Goal: Information Seeking & Learning: Learn about a topic

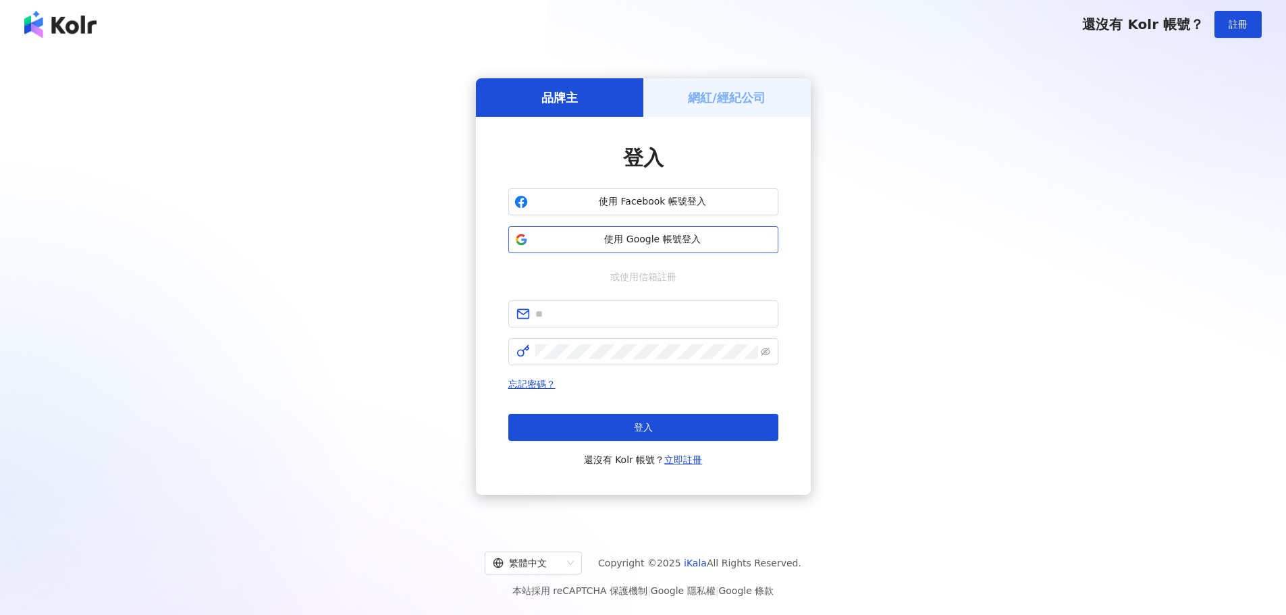
click at [637, 240] on span "使用 Google 帳號登入" at bounding box center [652, 240] width 239 height 14
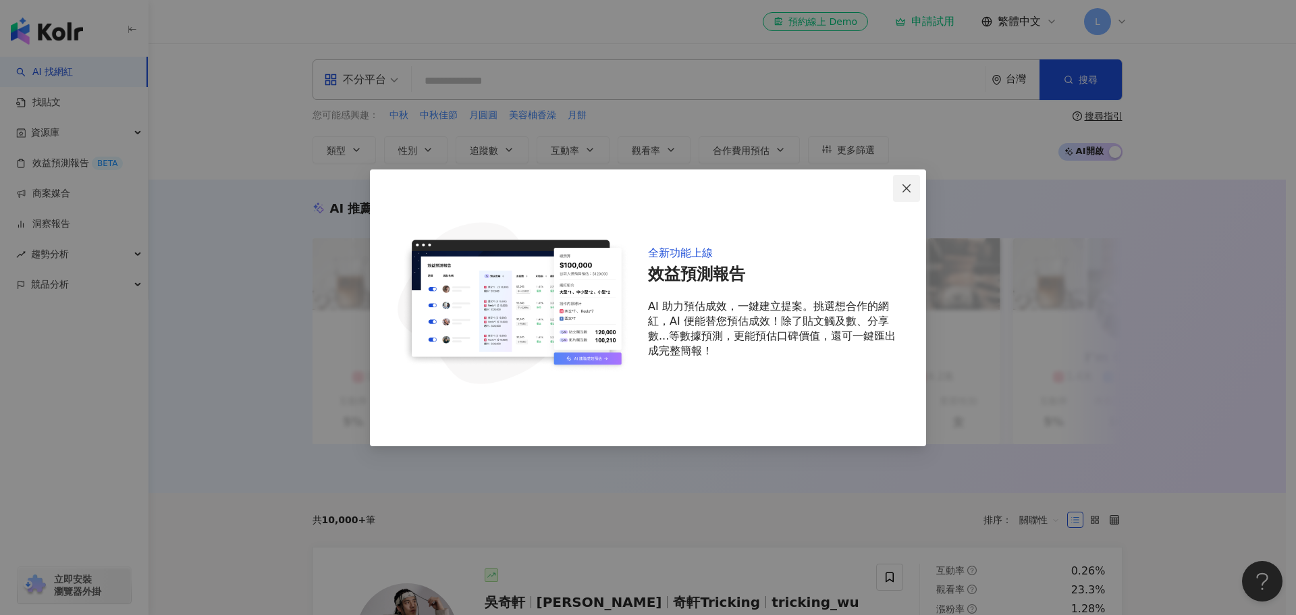
click at [914, 189] on span "Close" at bounding box center [906, 188] width 27 height 11
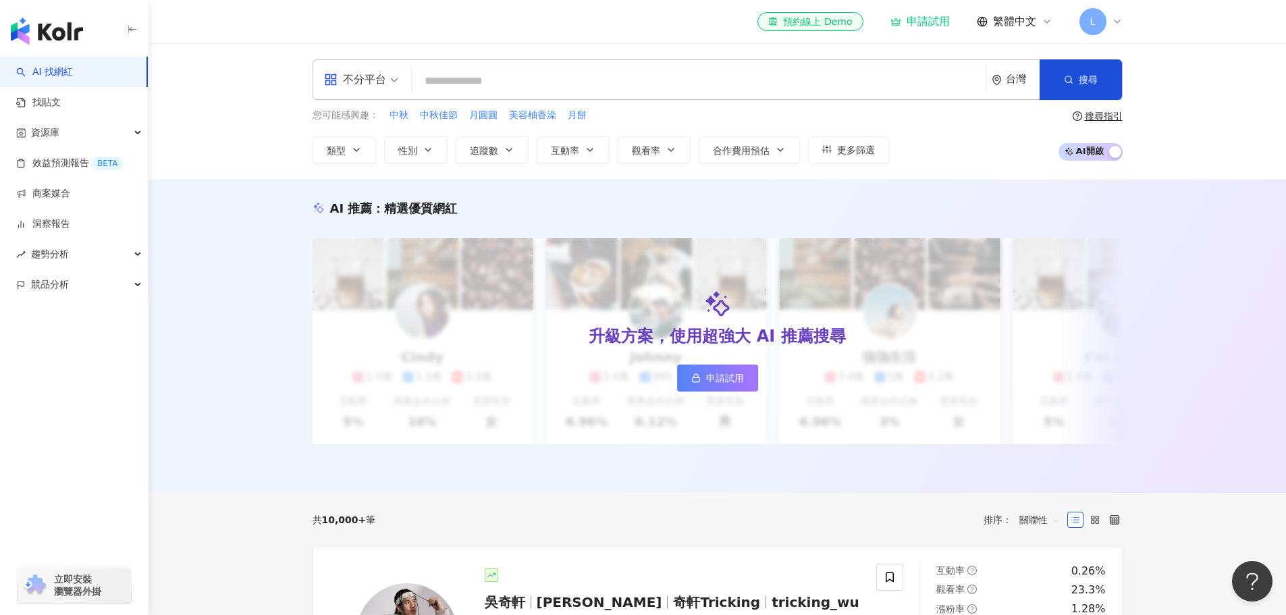
click at [434, 76] on input "search" at bounding box center [698, 81] width 563 height 26
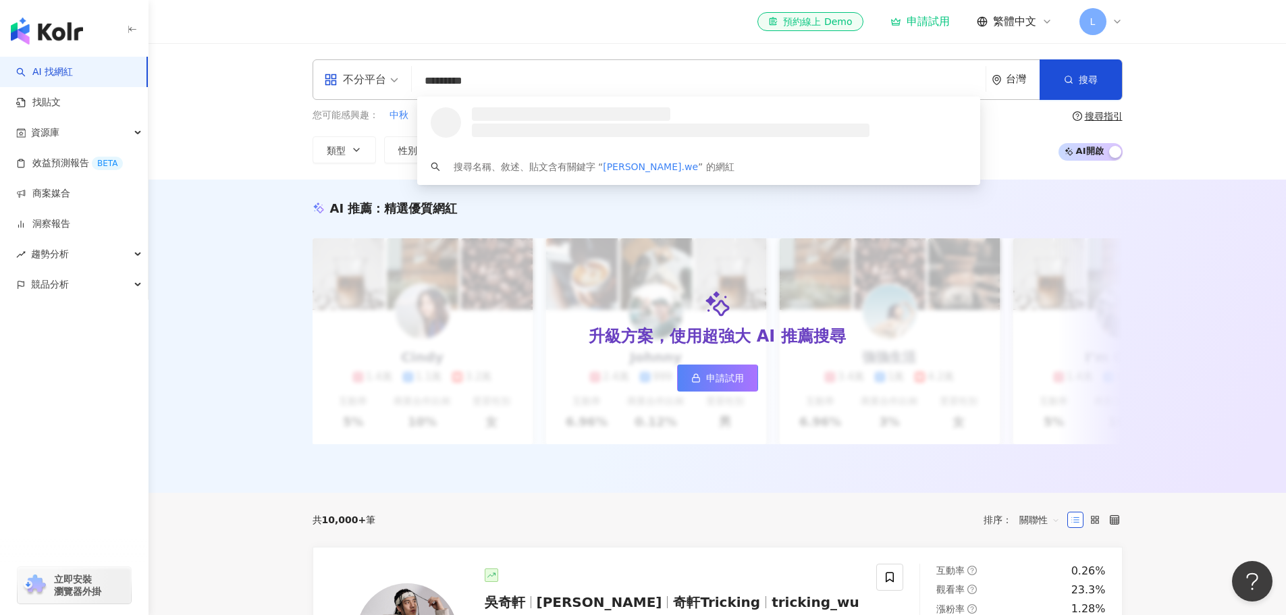
type input "**********"
click at [532, 128] on div "11,290 追蹤者" at bounding box center [519, 127] width 55 height 11
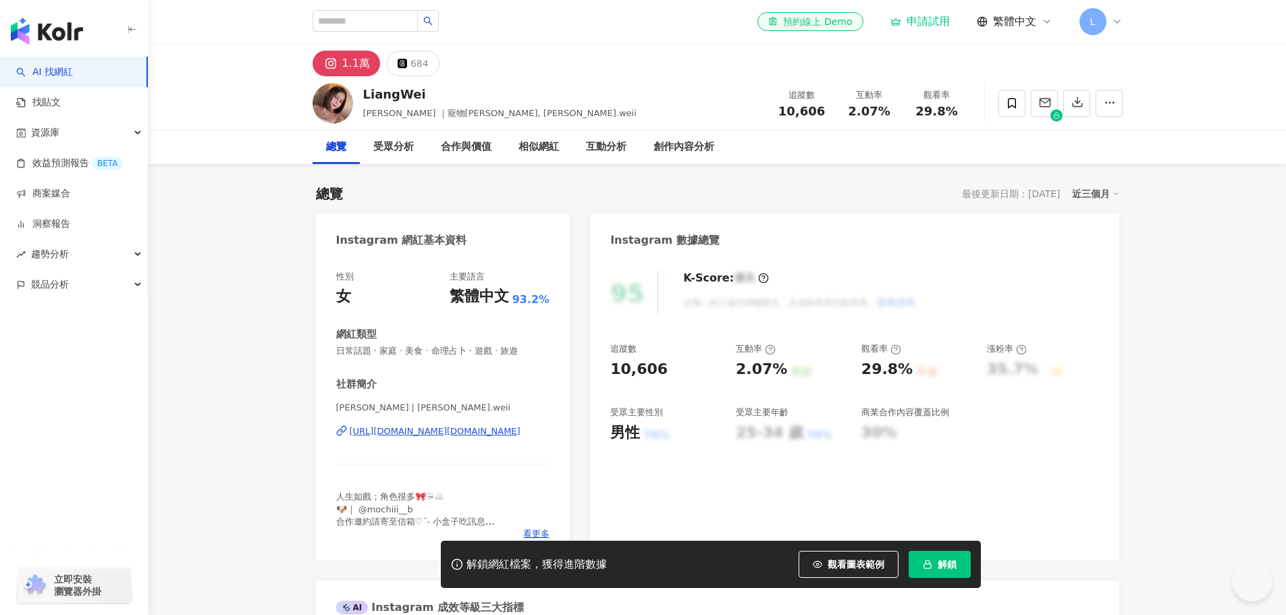
click at [683, 194] on div "總覽 最後更新日期：[DATE] 近三個月" at bounding box center [718, 193] width 804 height 19
click at [1061, 118] on div at bounding box center [1057, 115] width 12 height 12
